Goal: Task Accomplishment & Management: Use online tool/utility

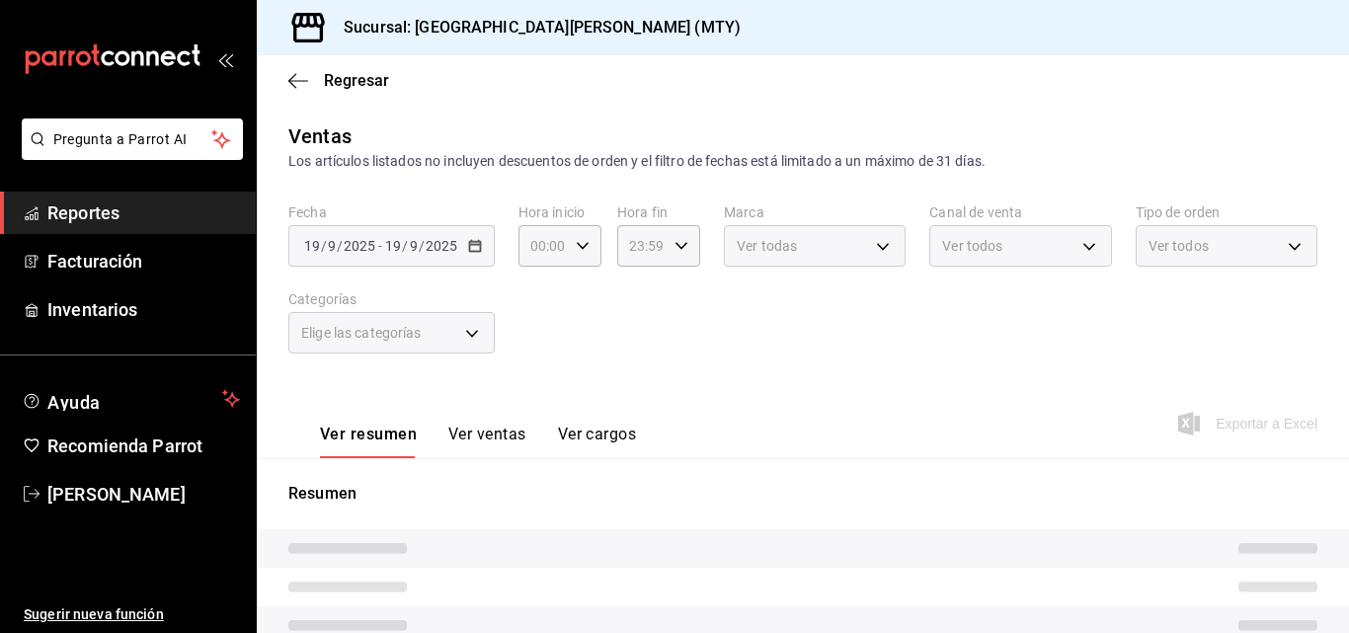
type input "f0f1c746-f3c3-4ccc-a6c7-92491a04bd66,ce59e6b0-fd83-4b10-87da-79468a59da8e,b5dc4…"
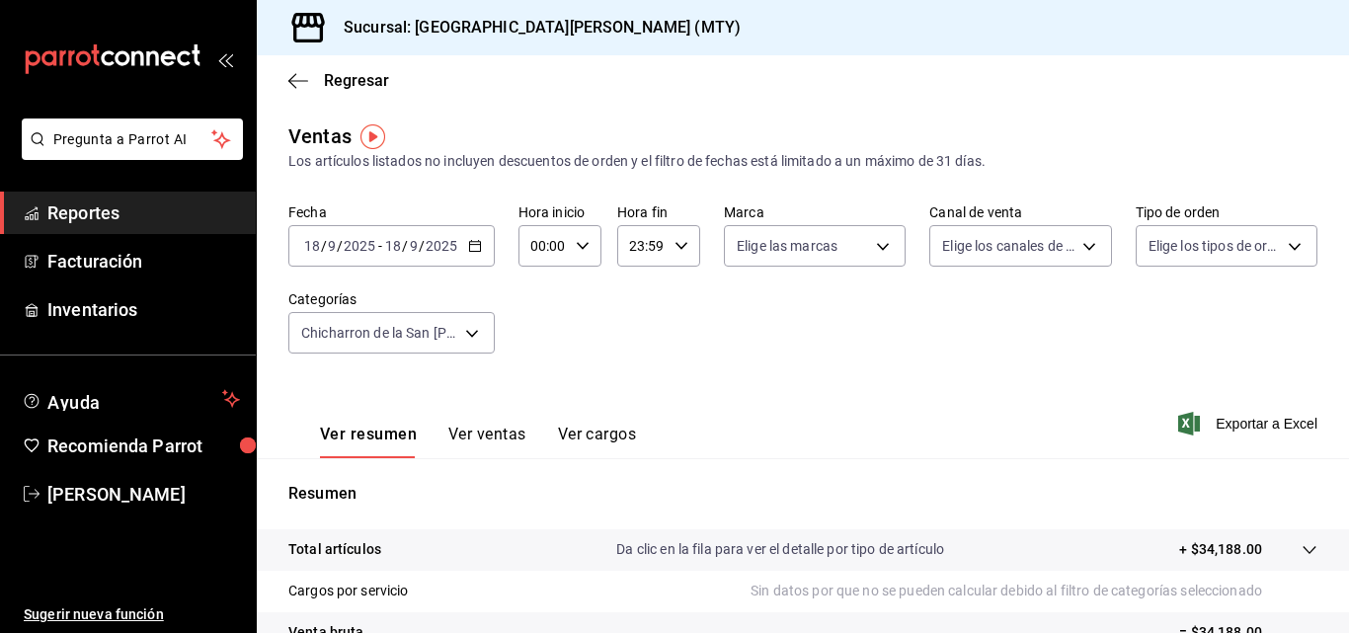
click at [478, 247] on icon "button" at bounding box center [475, 246] width 14 height 14
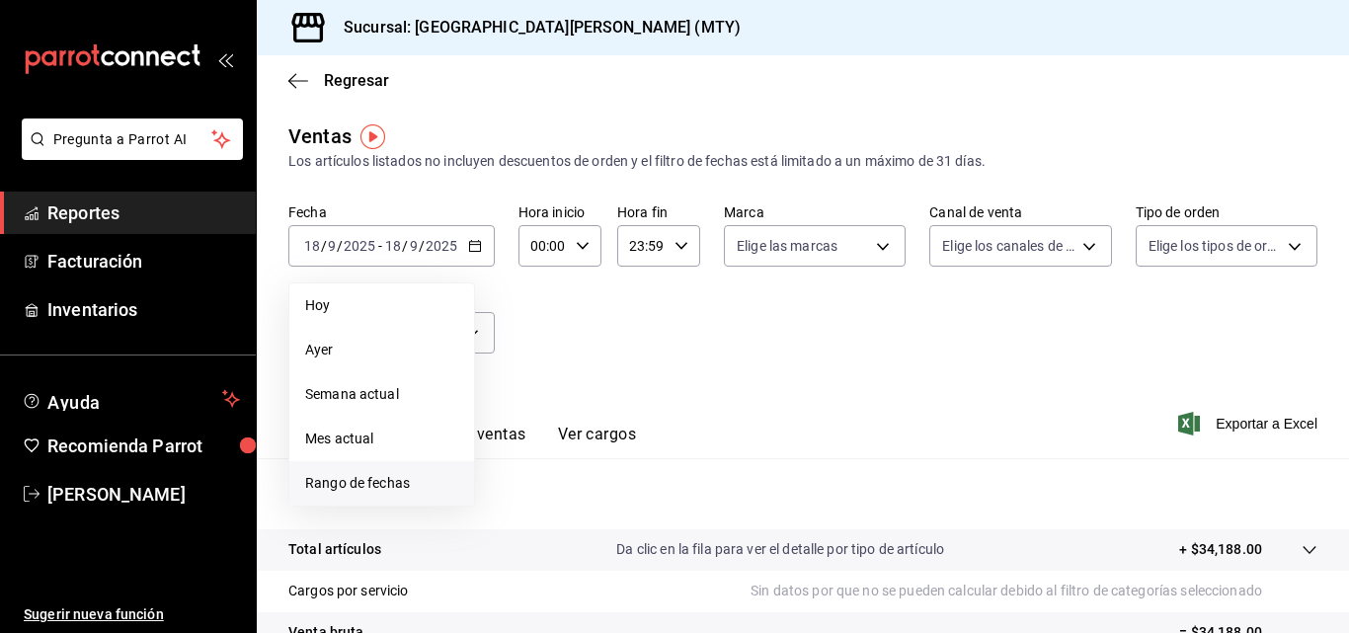
click at [379, 480] on span "Rango de fechas" at bounding box center [381, 483] width 153 height 21
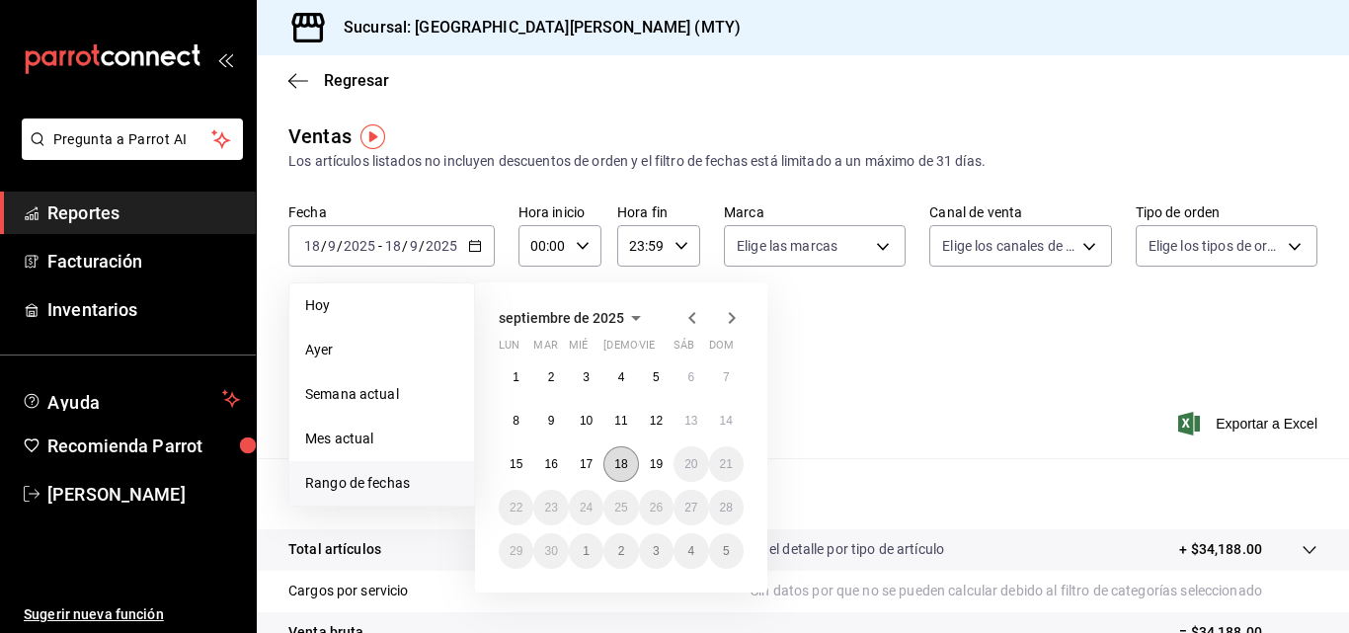
click at [618, 473] on button "18" at bounding box center [620, 464] width 35 height 36
click at [663, 420] on abbr "12" at bounding box center [656, 421] width 13 height 14
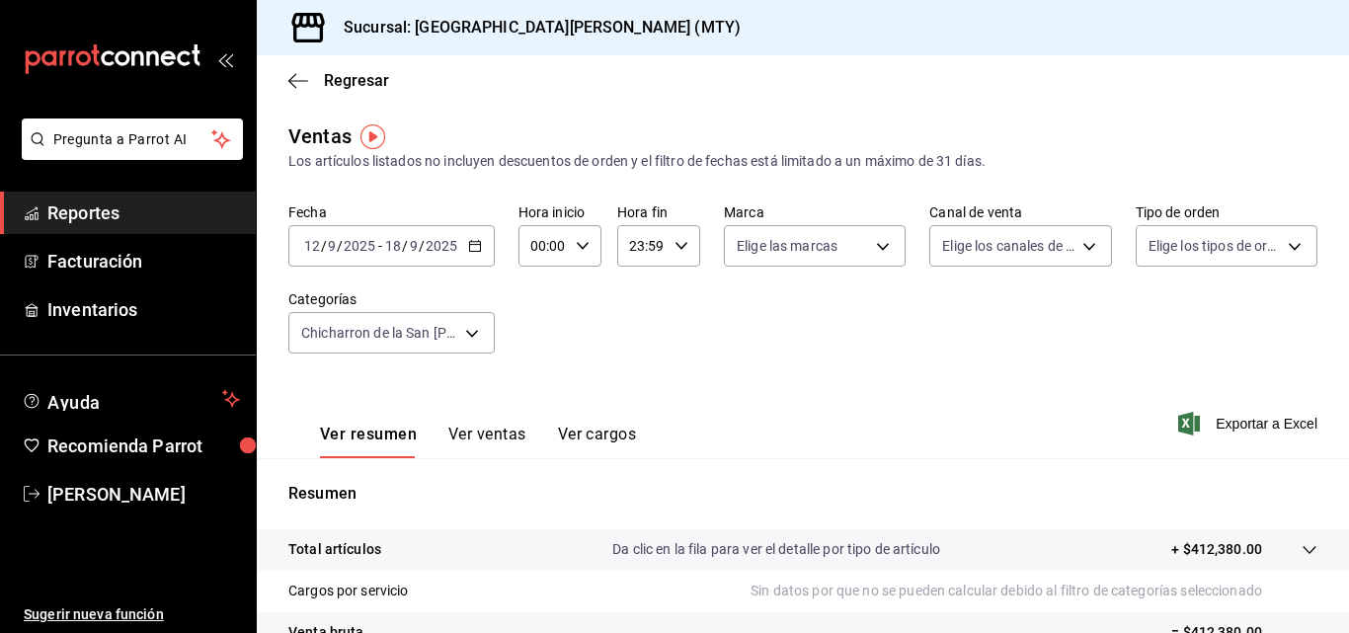
click at [1200, 429] on span "Exportar a Excel" at bounding box center [1249, 424] width 135 height 24
click at [302, 94] on div "Regresar" at bounding box center [803, 80] width 1092 height 50
click at [305, 78] on icon "button" at bounding box center [298, 81] width 20 height 18
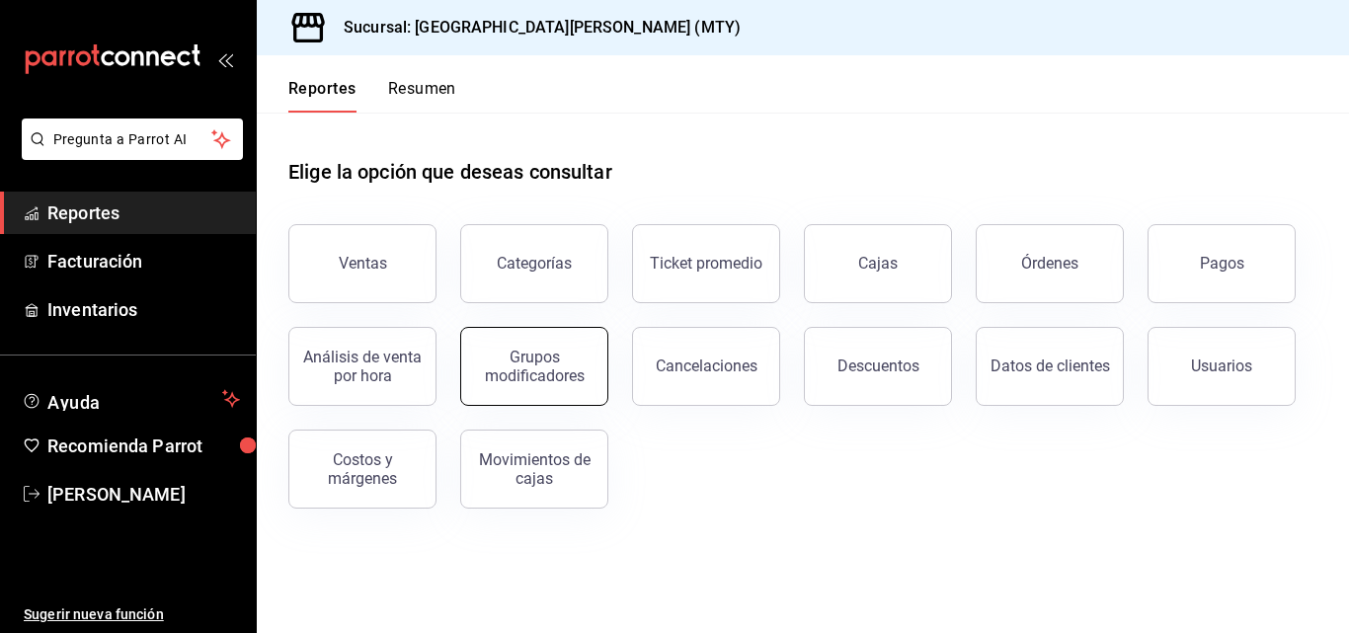
click at [539, 393] on button "Grupos modificadores" at bounding box center [534, 366] width 148 height 79
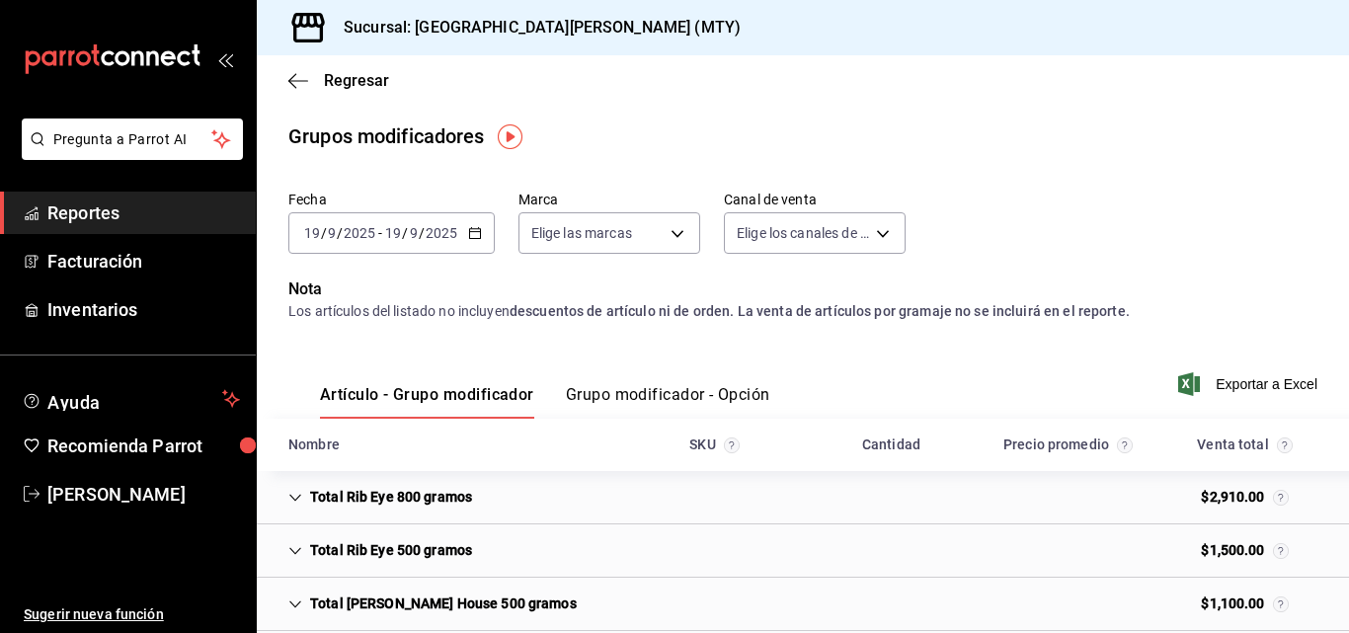
click at [476, 227] on icon "button" at bounding box center [475, 233] width 14 height 14
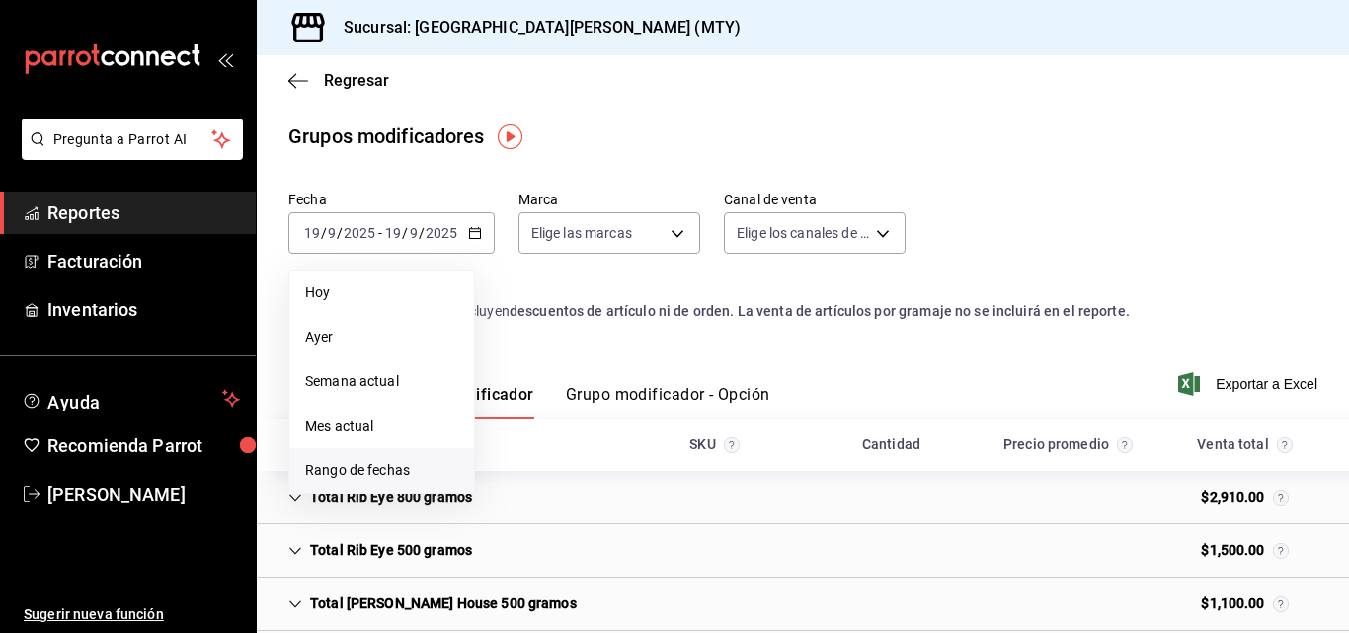
click at [362, 470] on span "Rango de fechas" at bounding box center [381, 470] width 153 height 21
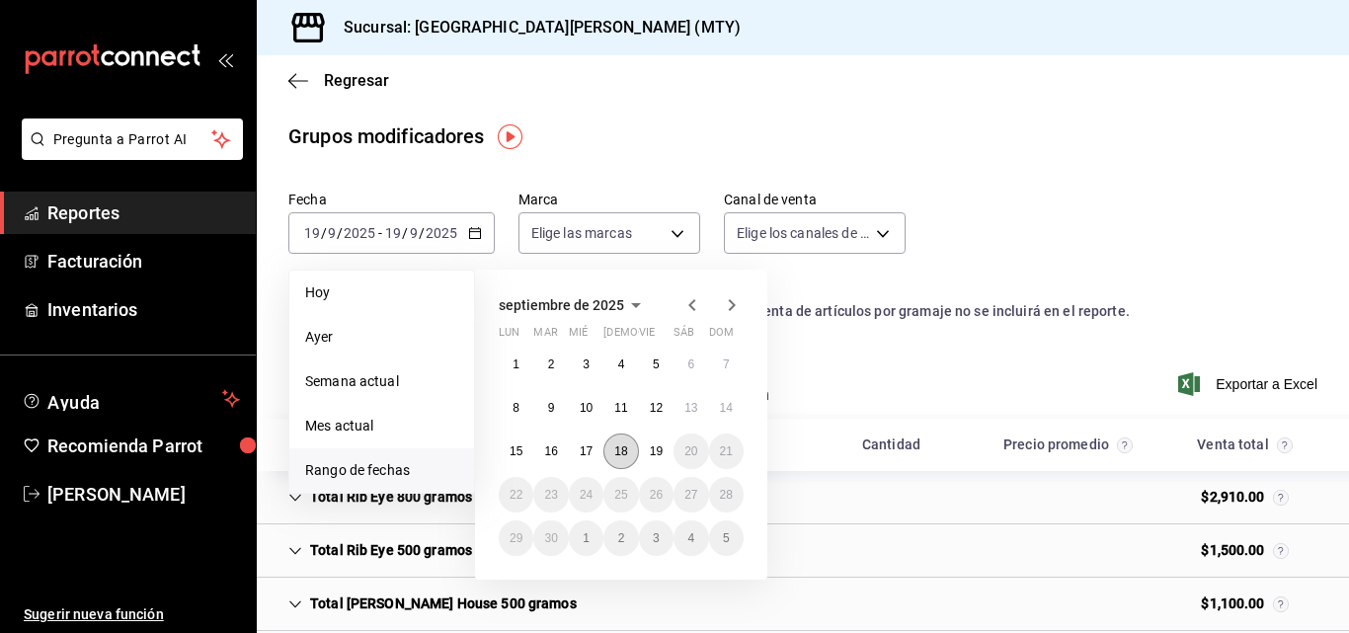
click at [625, 445] on abbr "18" at bounding box center [620, 451] width 13 height 14
click at [655, 408] on abbr "12" at bounding box center [656, 408] width 13 height 14
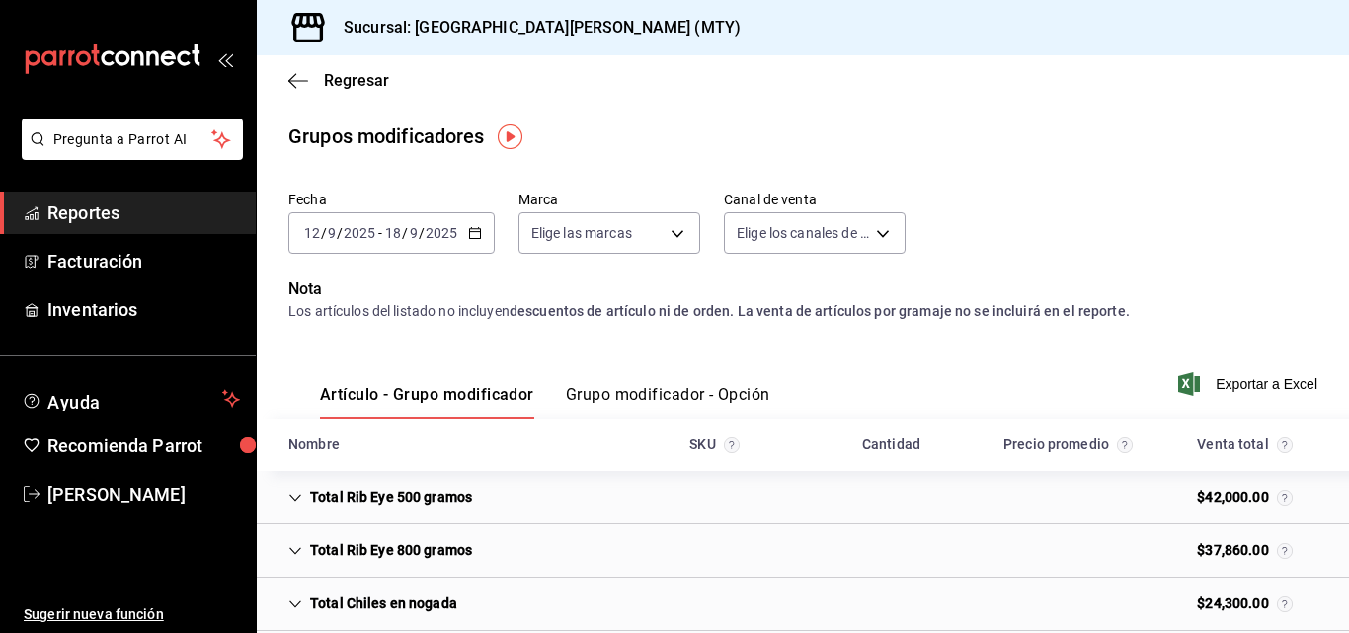
click at [640, 401] on button "Grupo modificador - Opción" at bounding box center [668, 402] width 204 height 34
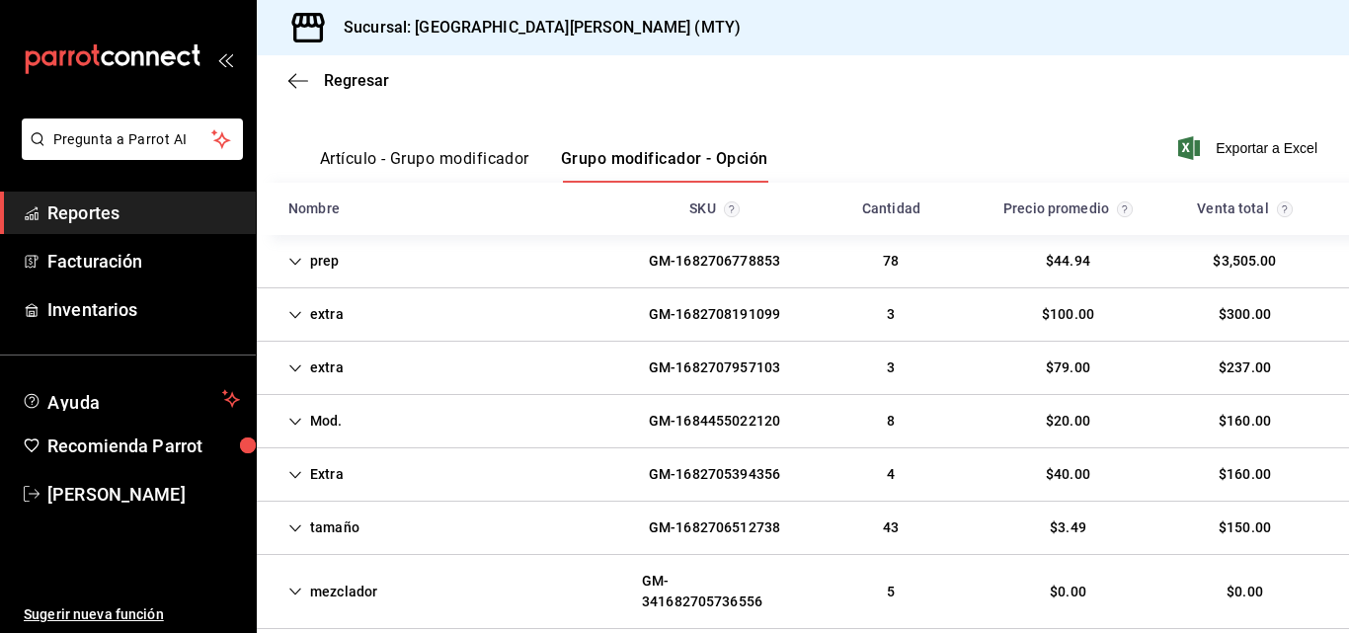
scroll to position [240, 0]
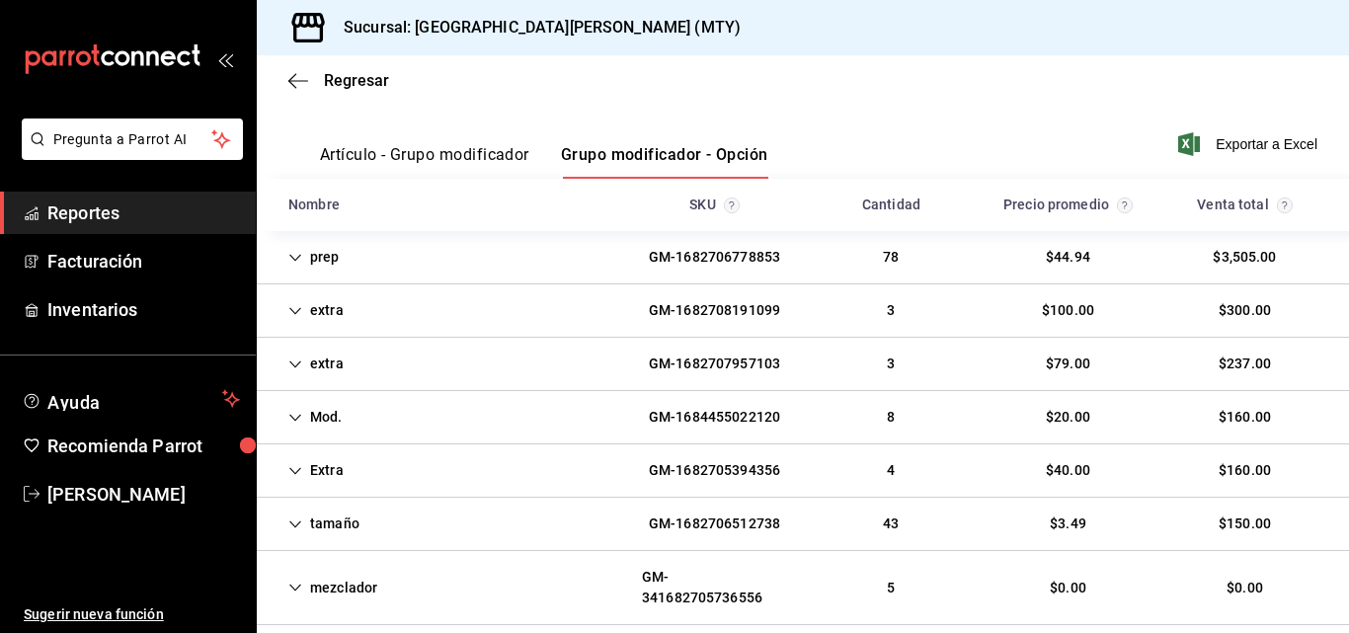
click at [498, 297] on div "extra GM-1682708191099 3 $100.00 $300.00" at bounding box center [803, 310] width 1092 height 53
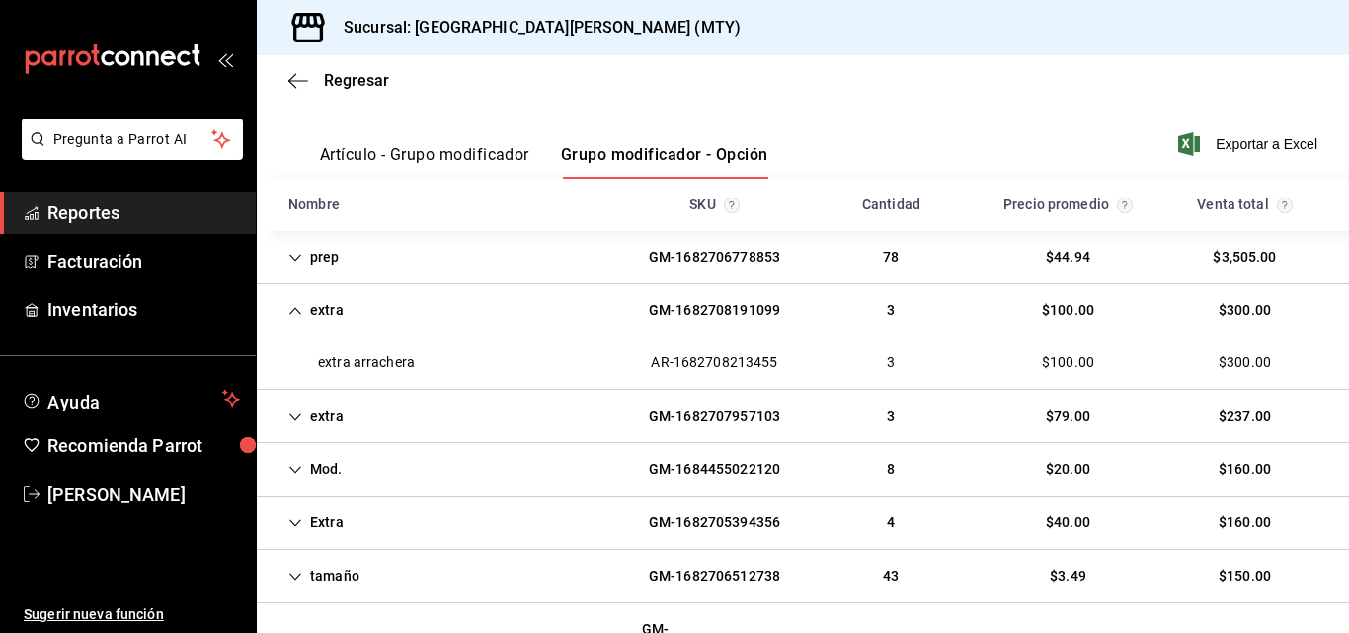
click at [457, 402] on div "extra GM-1682707957103 3 $79.00 $237.00" at bounding box center [803, 416] width 1092 height 53
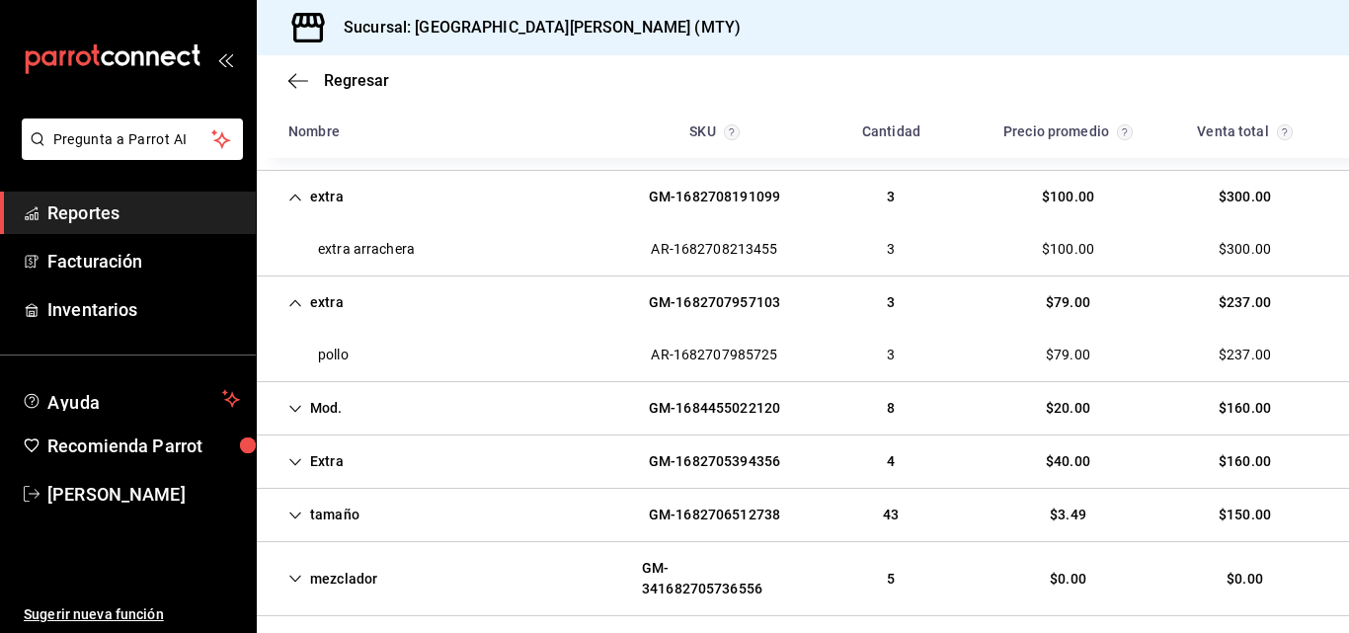
scroll to position [356, 0]
click at [401, 458] on div "Extra GM-1682705394356 4 $40.00 $160.00" at bounding box center [803, 460] width 1092 height 53
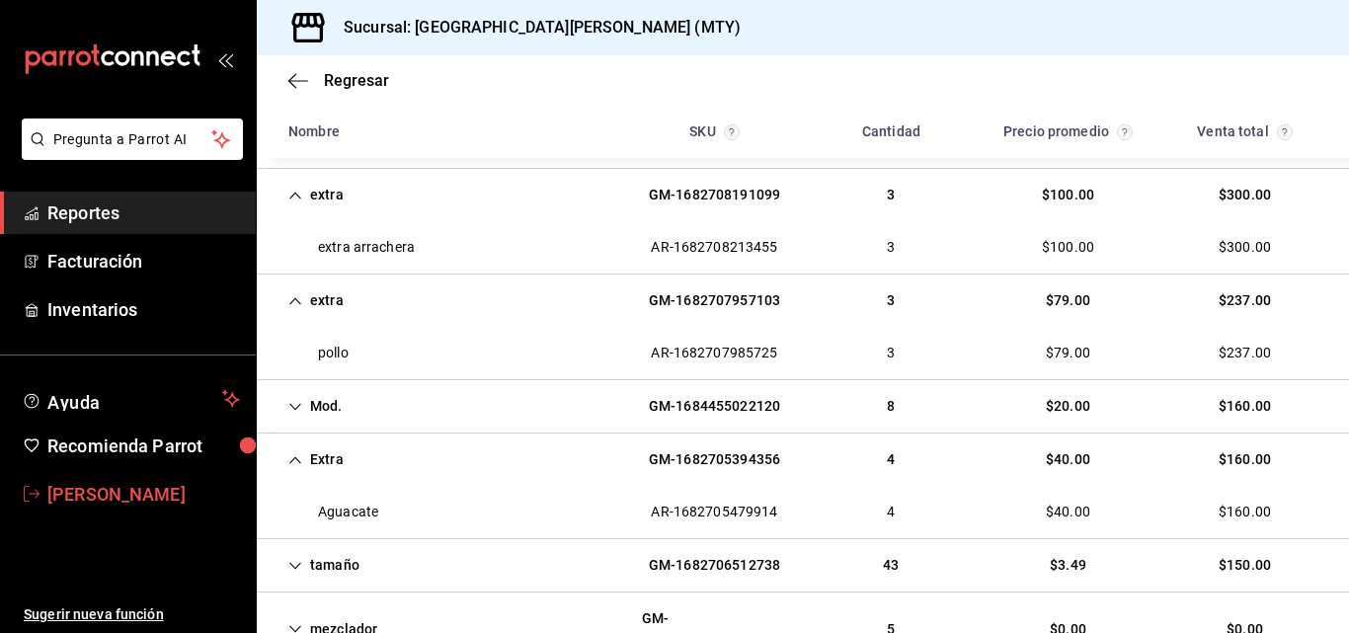
click at [145, 508] on link "[PERSON_NAME]" at bounding box center [128, 494] width 256 height 42
